Goal: Information Seeking & Learning: Learn about a topic

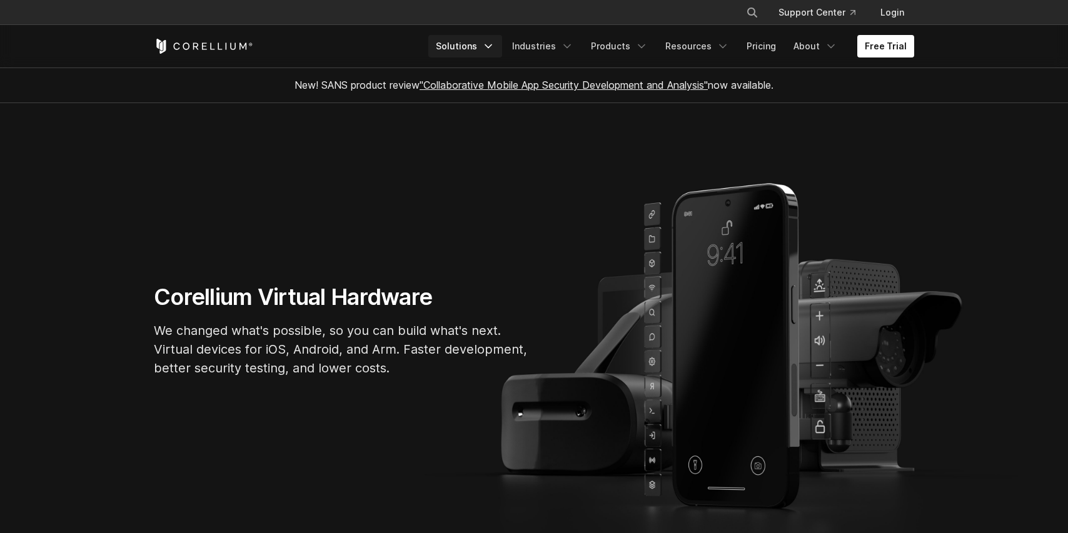
click at [495, 48] on icon "Navigation Menu" at bounding box center [488, 46] width 13 height 13
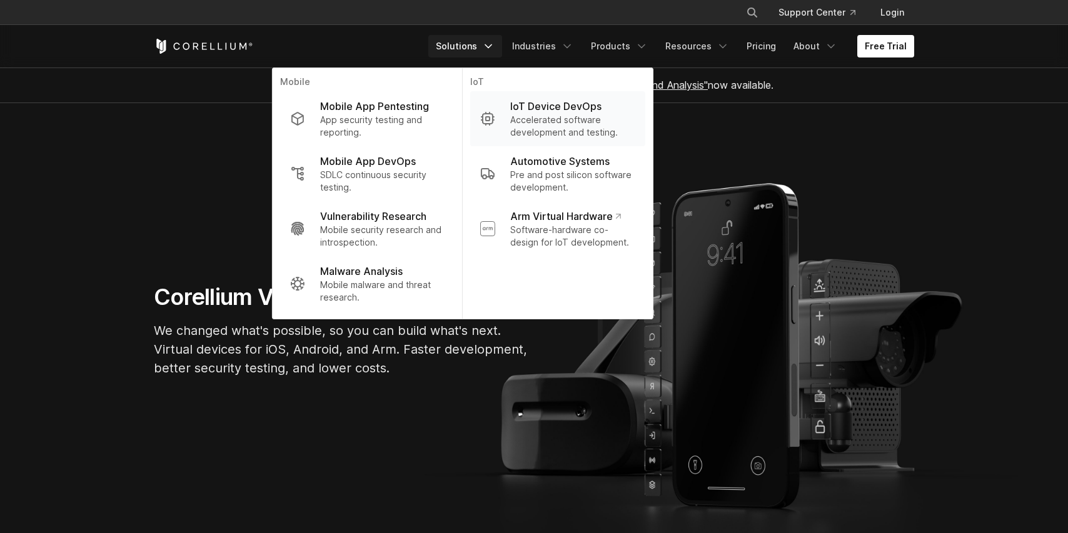
click at [588, 117] on p "Accelerated software development and testing." at bounding box center [572, 126] width 125 height 25
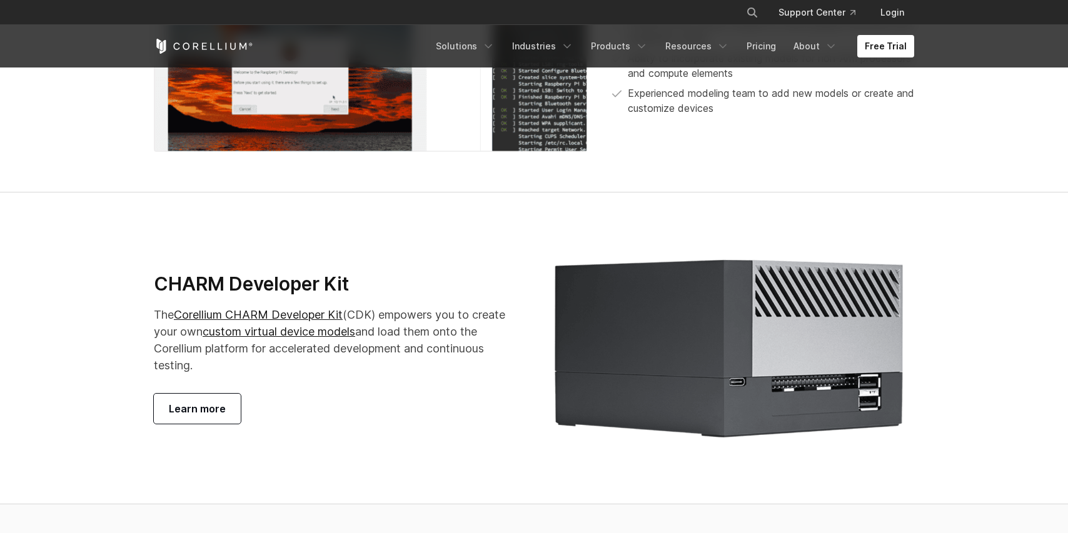
scroll to position [2243, 0]
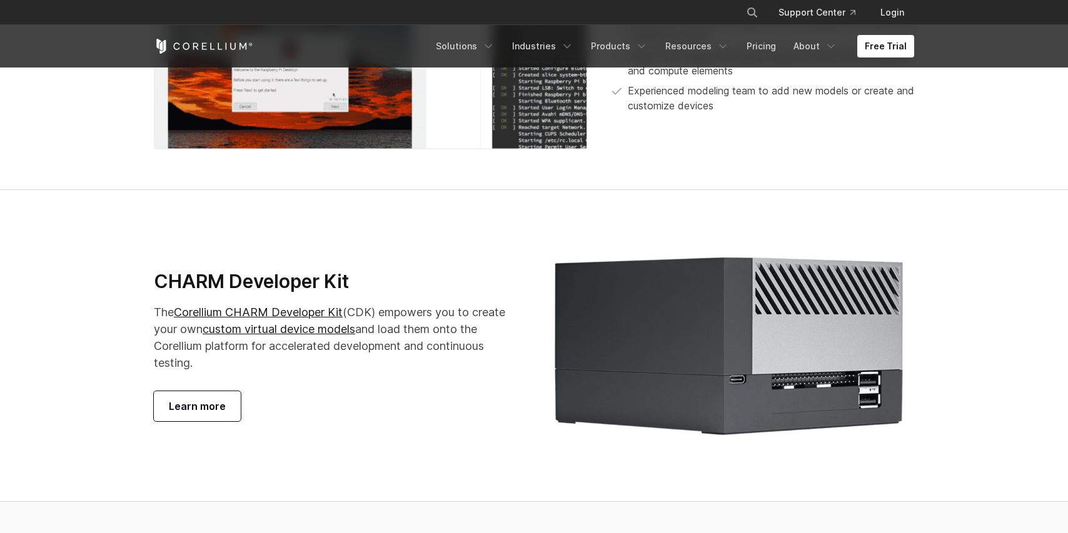
click at [194, 414] on span "Learn more" at bounding box center [197, 406] width 57 height 15
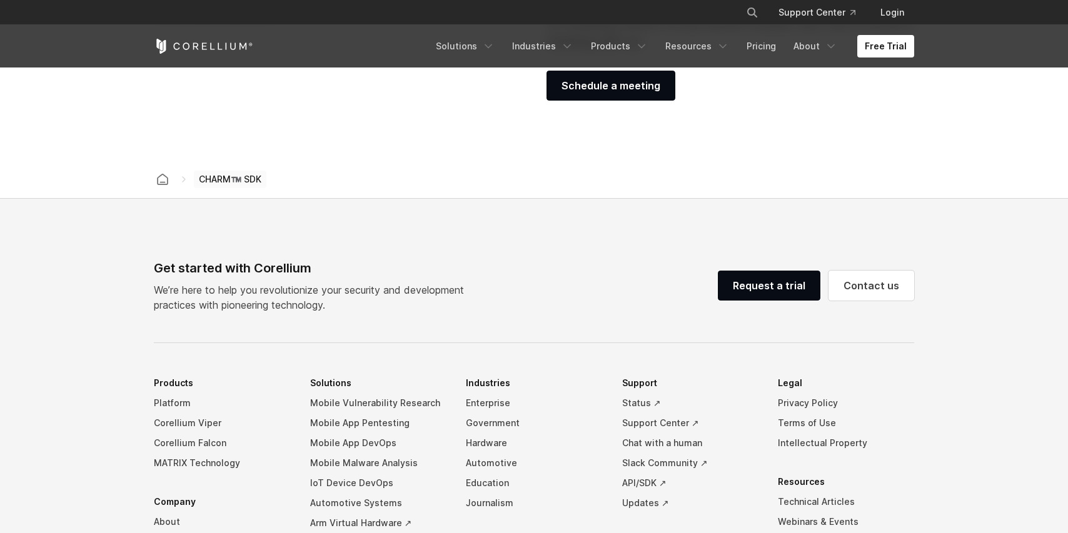
scroll to position [2011, 0]
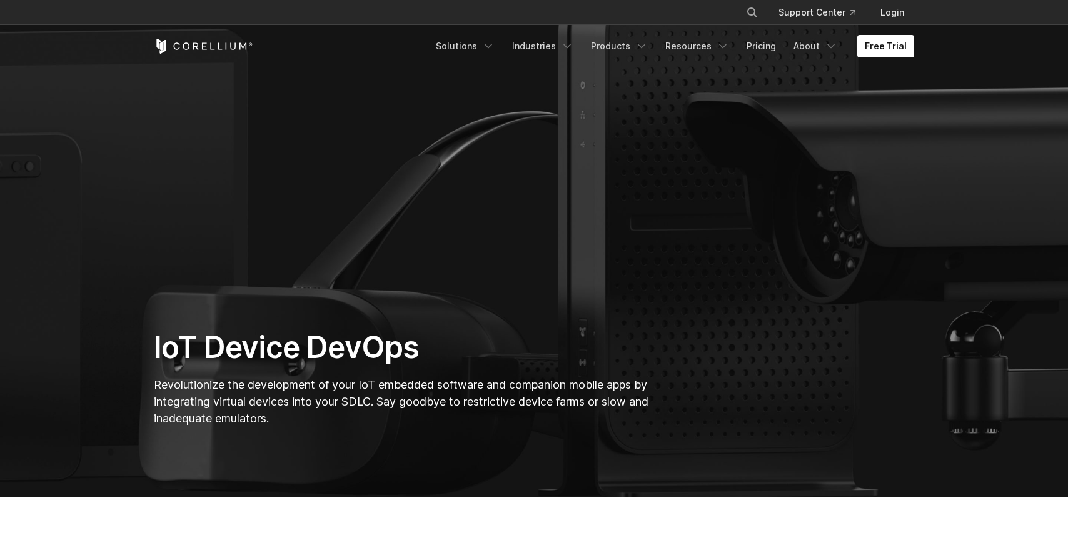
scroll to position [11, 0]
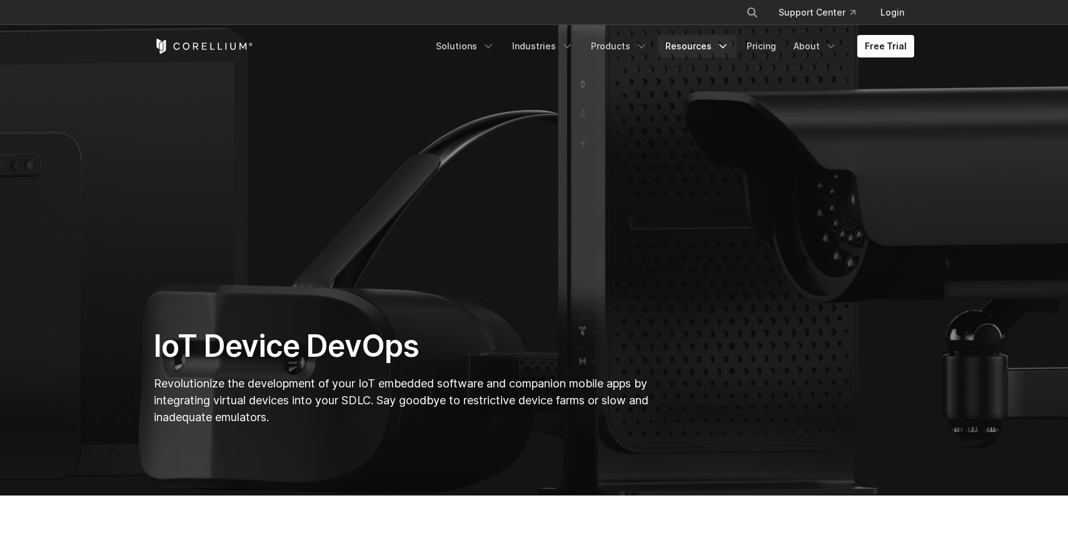
click at [726, 49] on icon "Navigation Menu" at bounding box center [723, 46] width 13 height 13
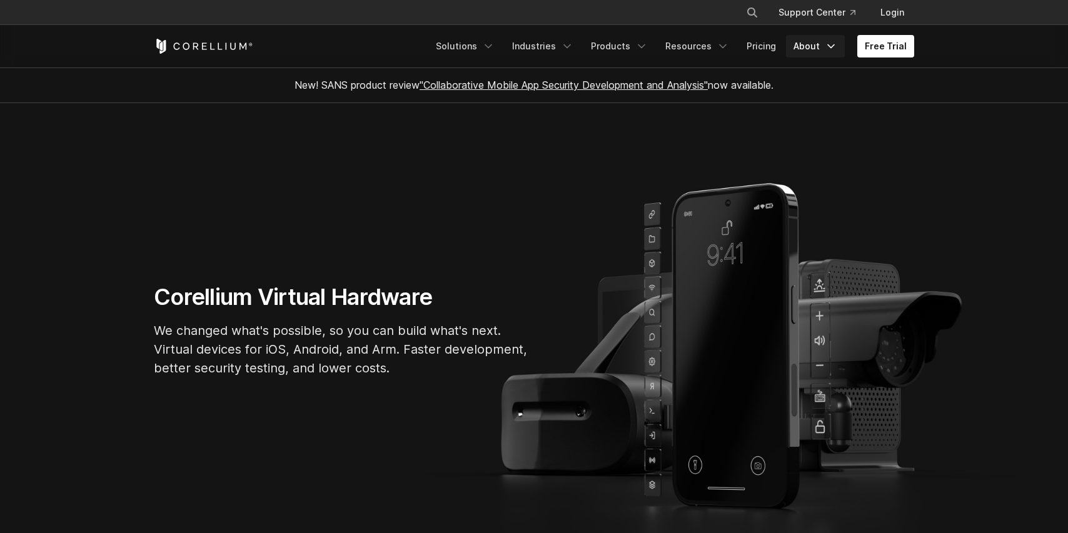
click at [830, 46] on icon "Navigation Menu" at bounding box center [831, 46] width 13 height 13
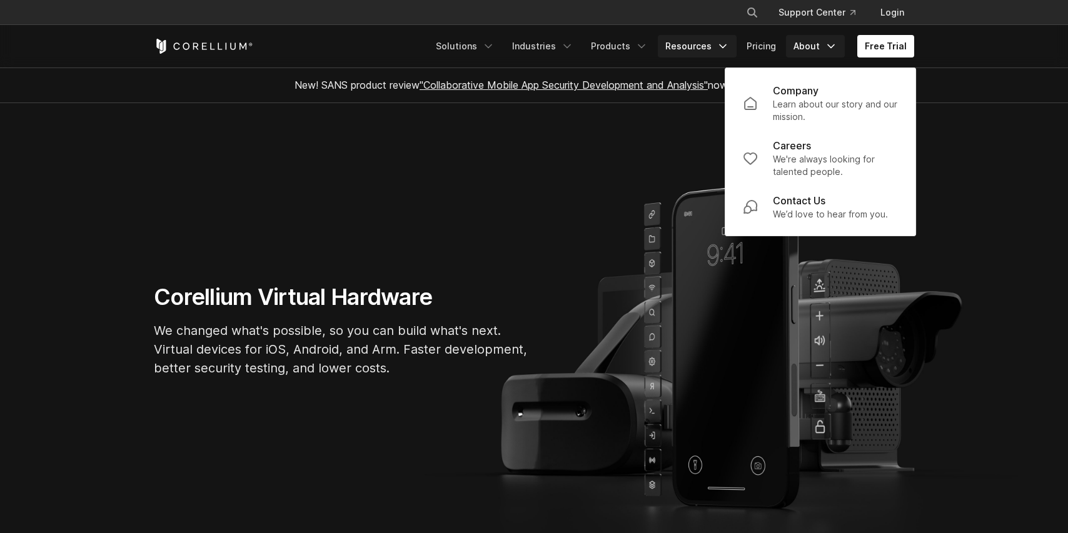
click at [704, 44] on link "Resources" at bounding box center [697, 46] width 79 height 23
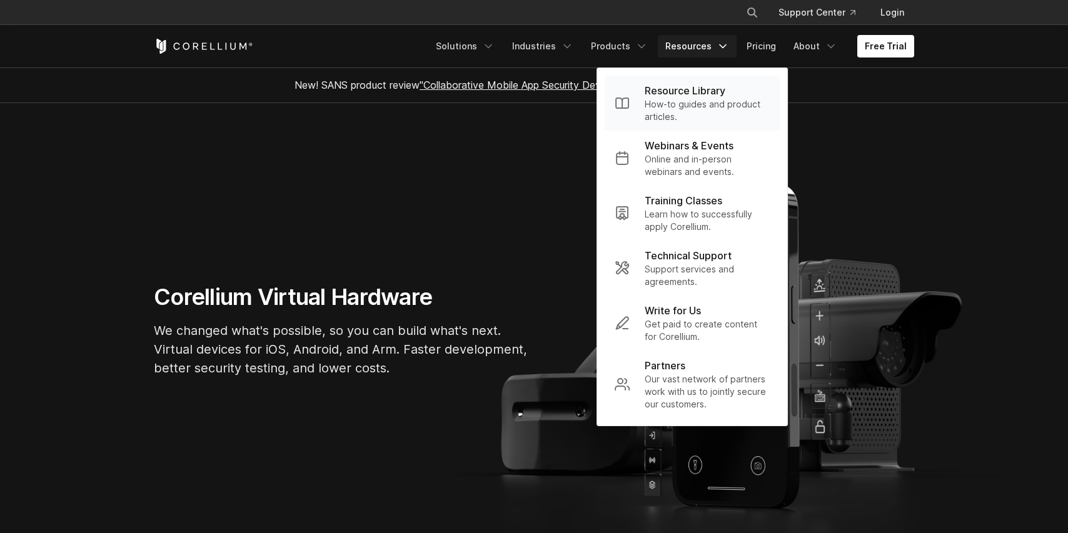
click at [717, 93] on p "Resource Library" at bounding box center [685, 90] width 81 height 15
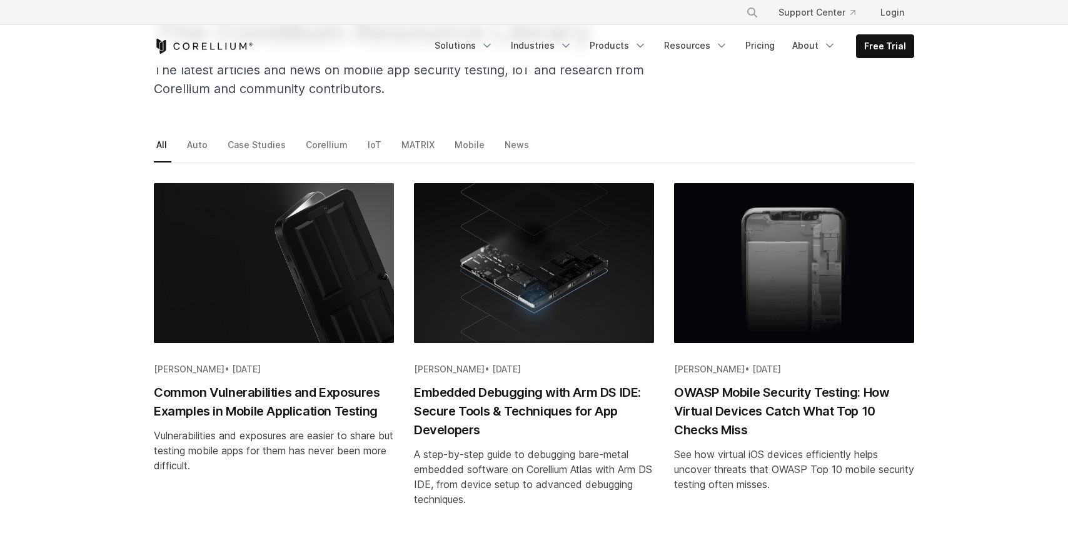
scroll to position [131, 0]
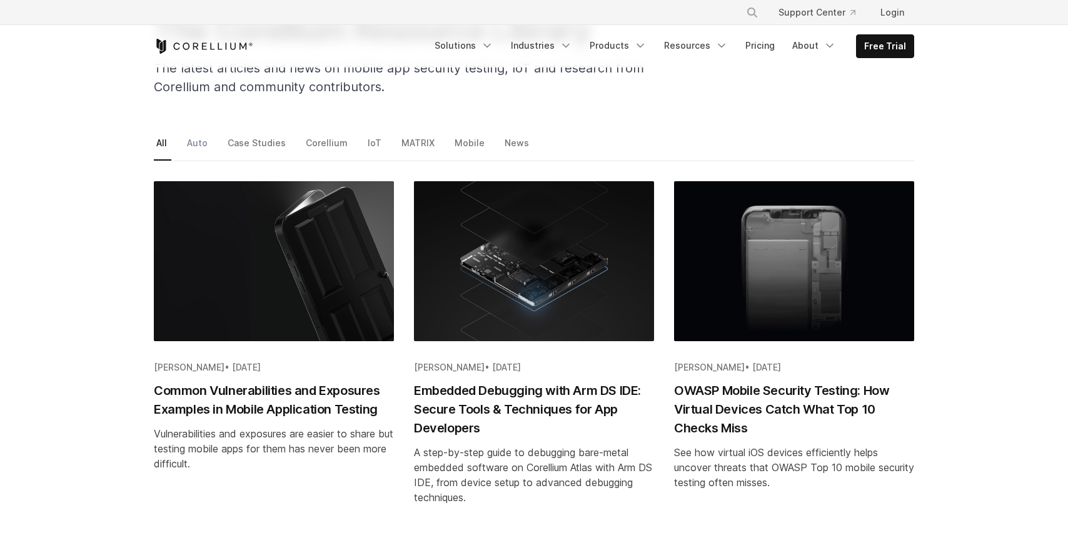
click at [198, 143] on link "Auto" at bounding box center [198, 147] width 28 height 26
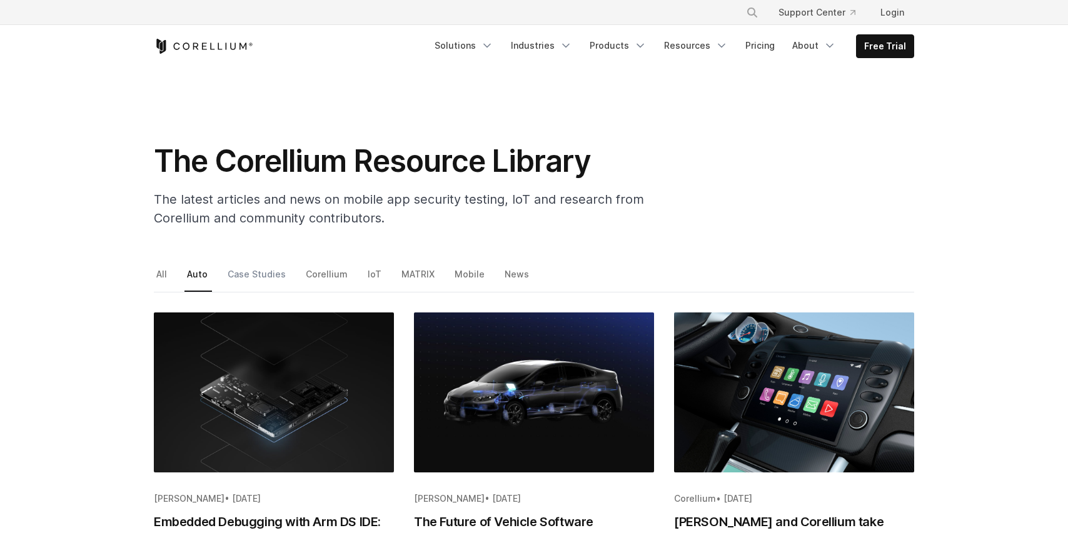
click at [262, 278] on link "Case Studies" at bounding box center [257, 279] width 65 height 26
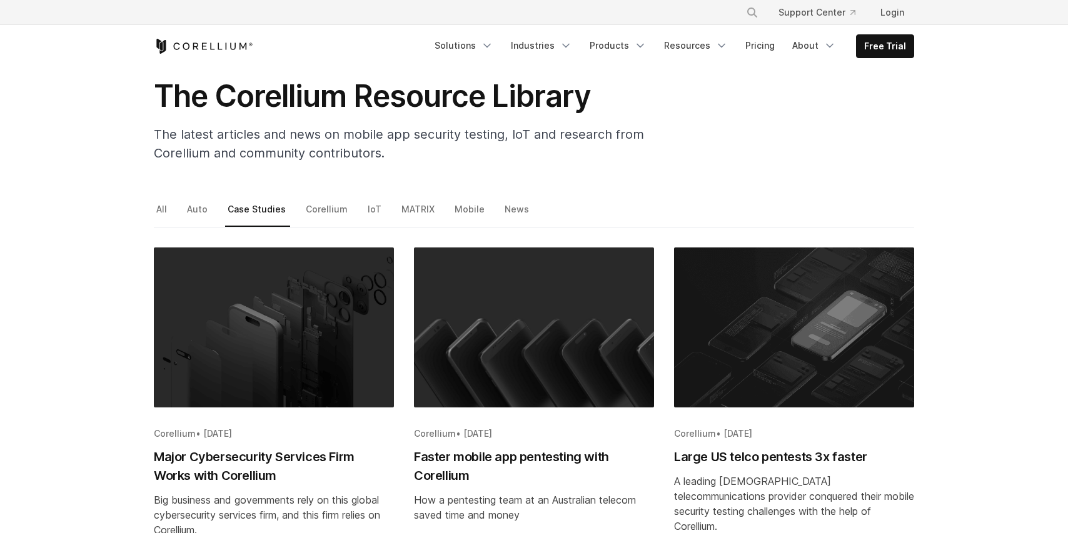
scroll to position [61, 0]
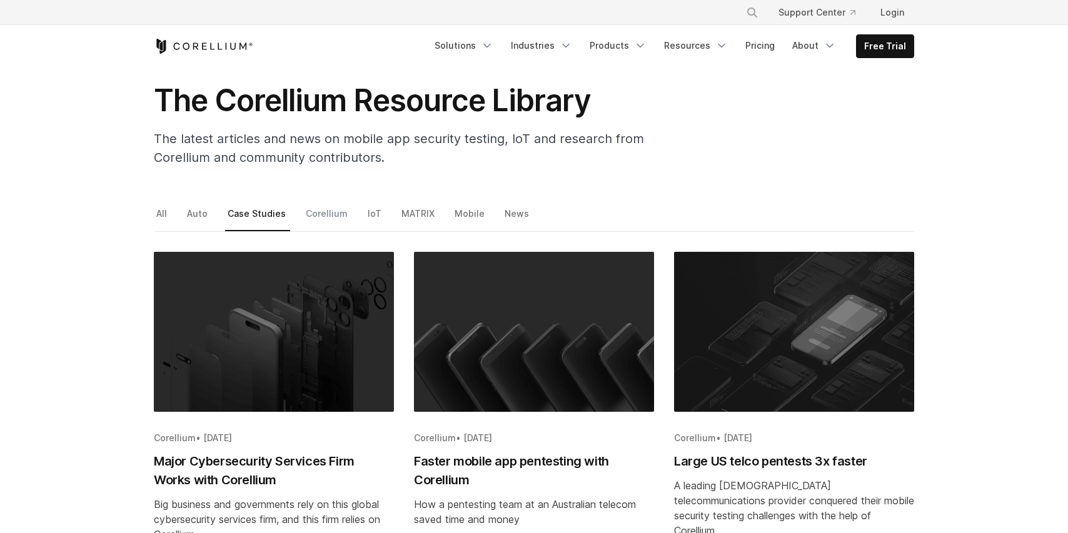
click at [322, 216] on link "Corellium" at bounding box center [327, 218] width 49 height 26
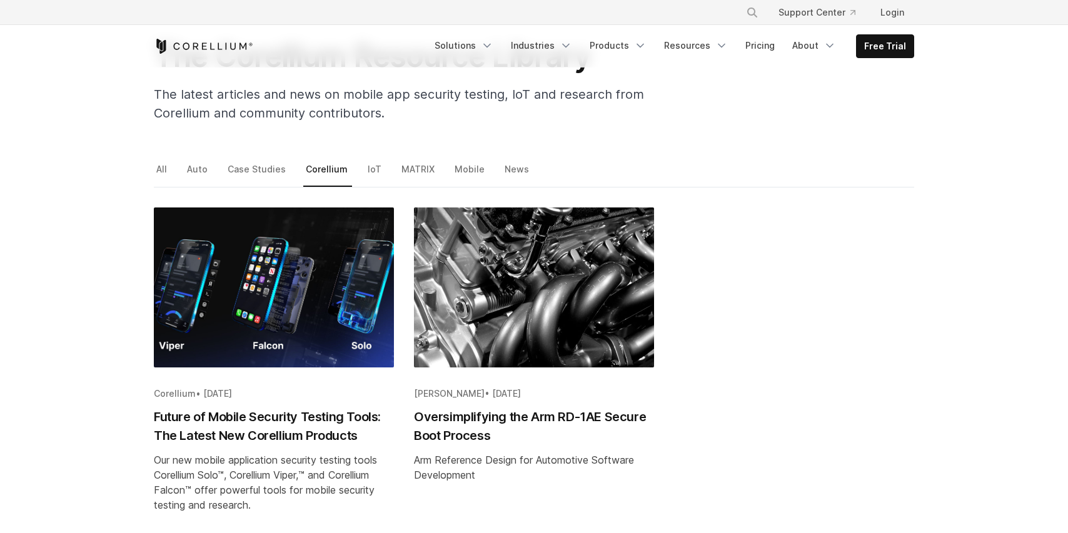
scroll to position [204, 0]
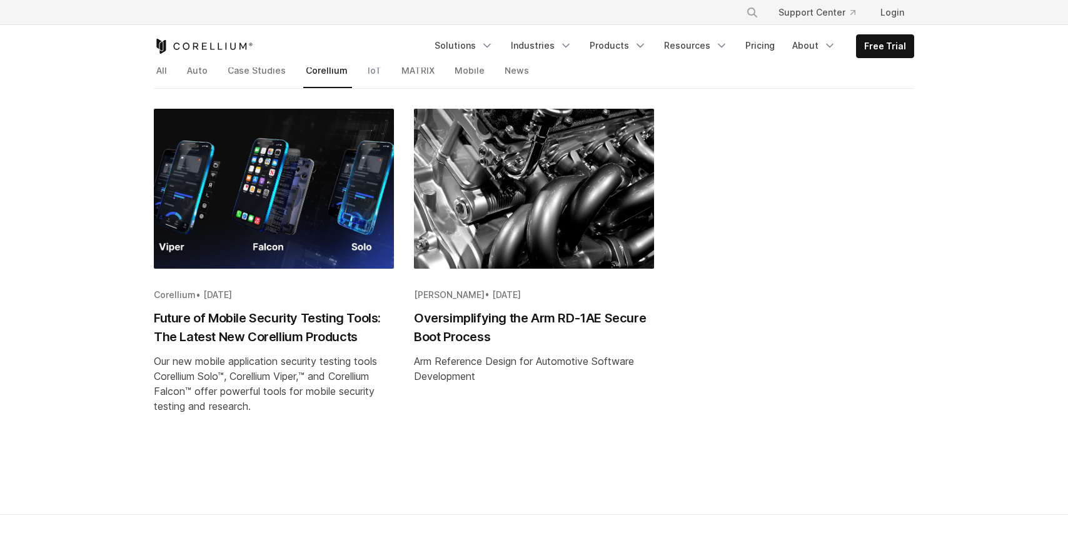
click at [365, 75] on link "IoT" at bounding box center [375, 75] width 21 height 26
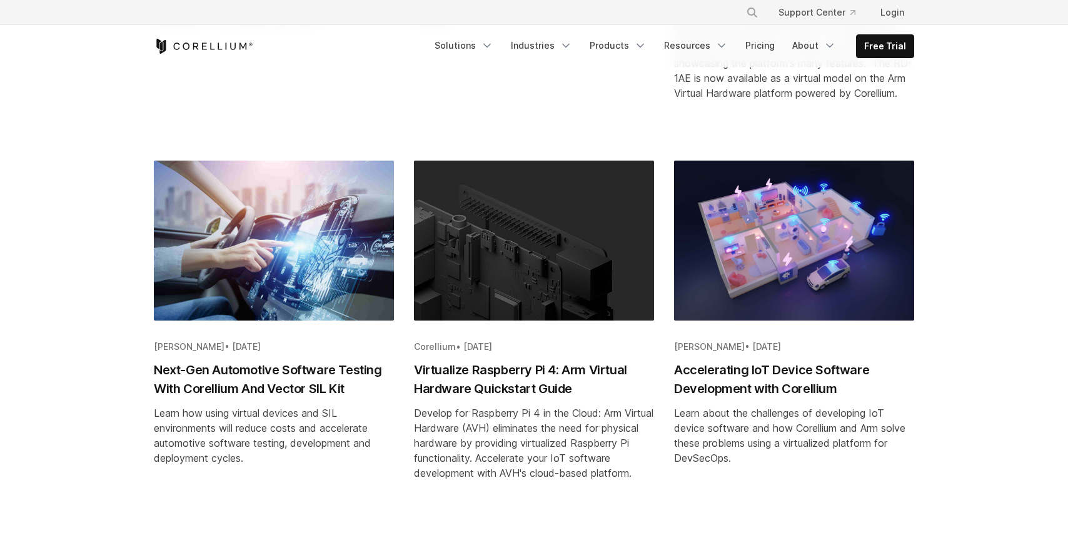
scroll to position [599, 0]
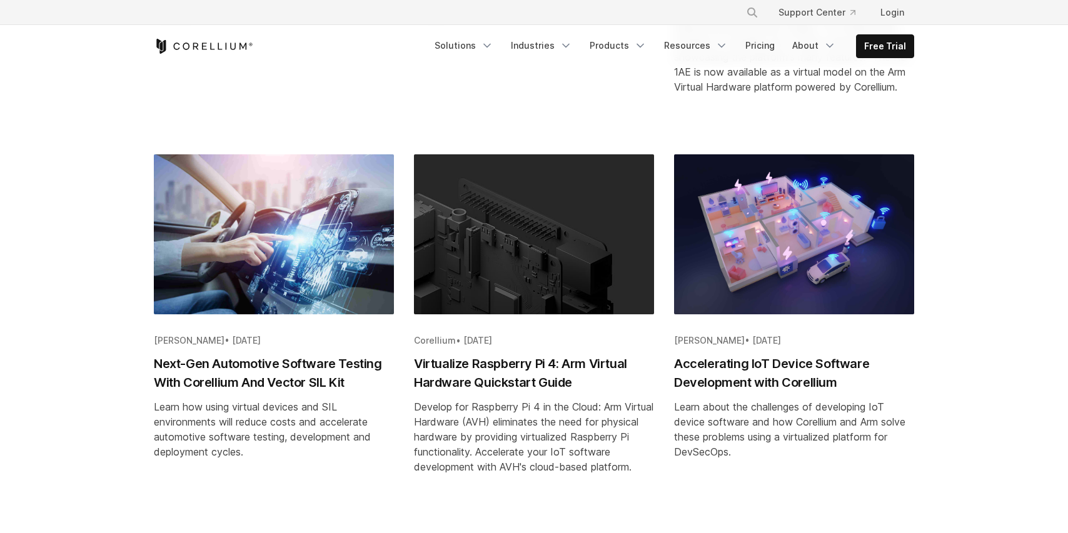
click at [245, 381] on h2 "Next-Gen Automotive Software Testing With Corellium And Vector SIL Kit" at bounding box center [274, 374] width 240 height 38
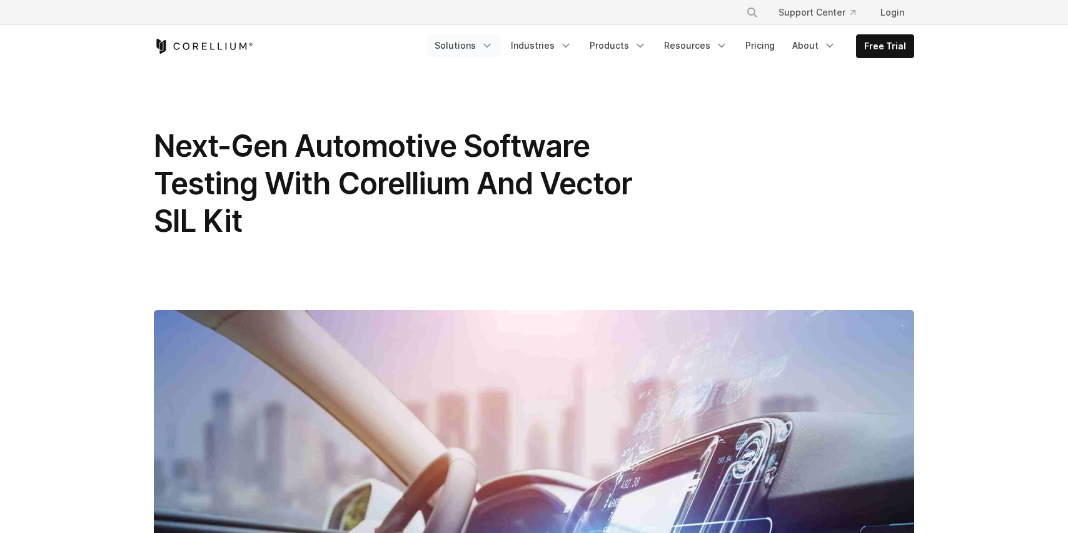
click at [491, 44] on icon "Navigation Menu" at bounding box center [487, 45] width 13 height 13
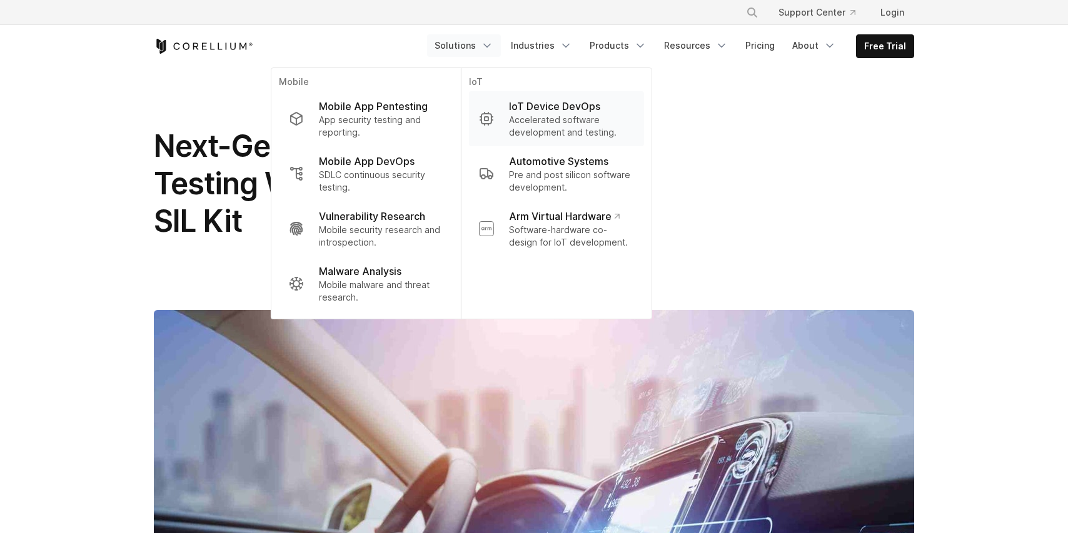
click at [583, 111] on p "IoT Device DevOps" at bounding box center [554, 106] width 91 height 15
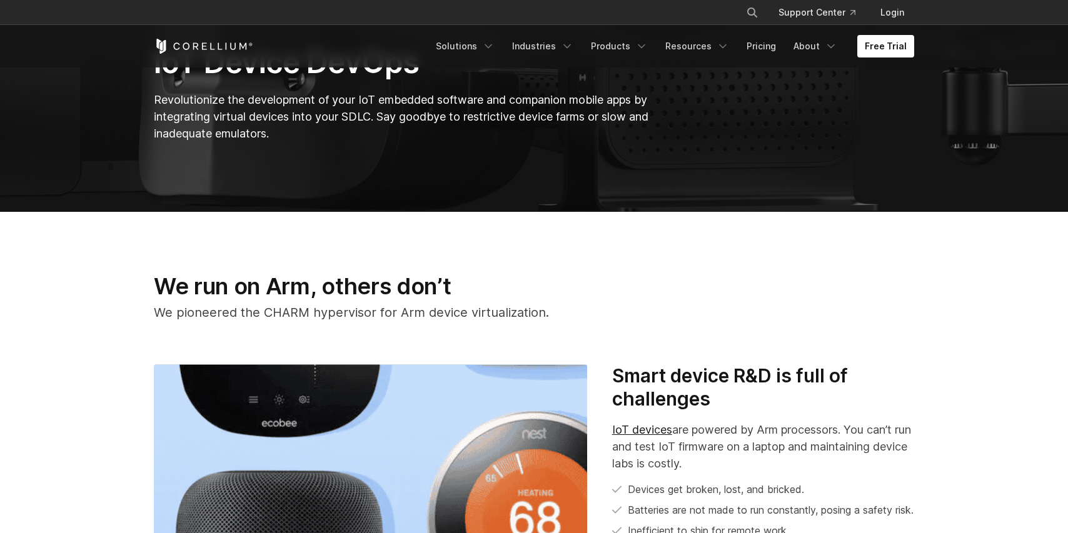
scroll to position [303, 0]
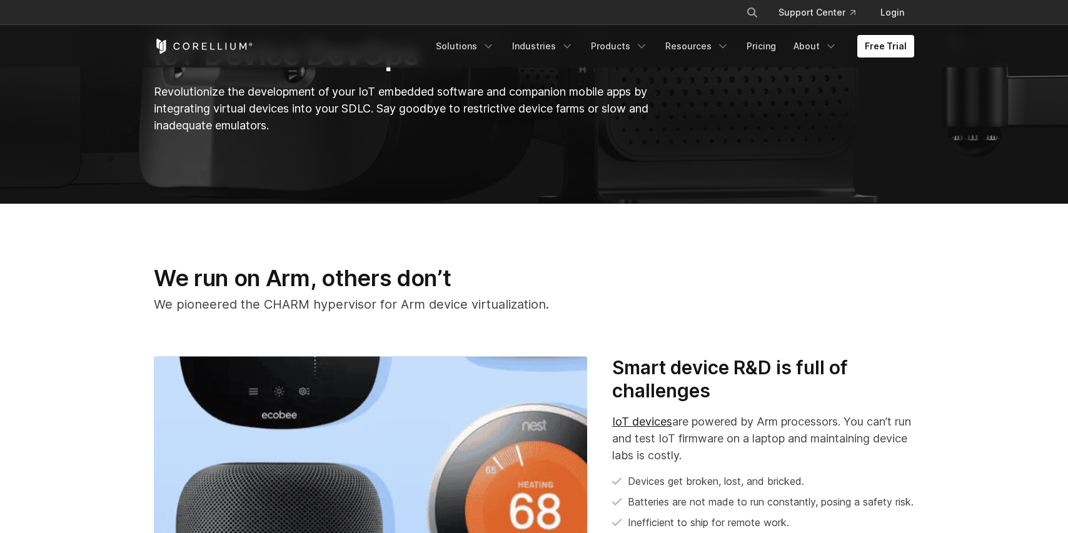
click at [592, 286] on h2 "We run on Arm, others don’t" at bounding box center [403, 279] width 498 height 28
